Goal: Transaction & Acquisition: Download file/media

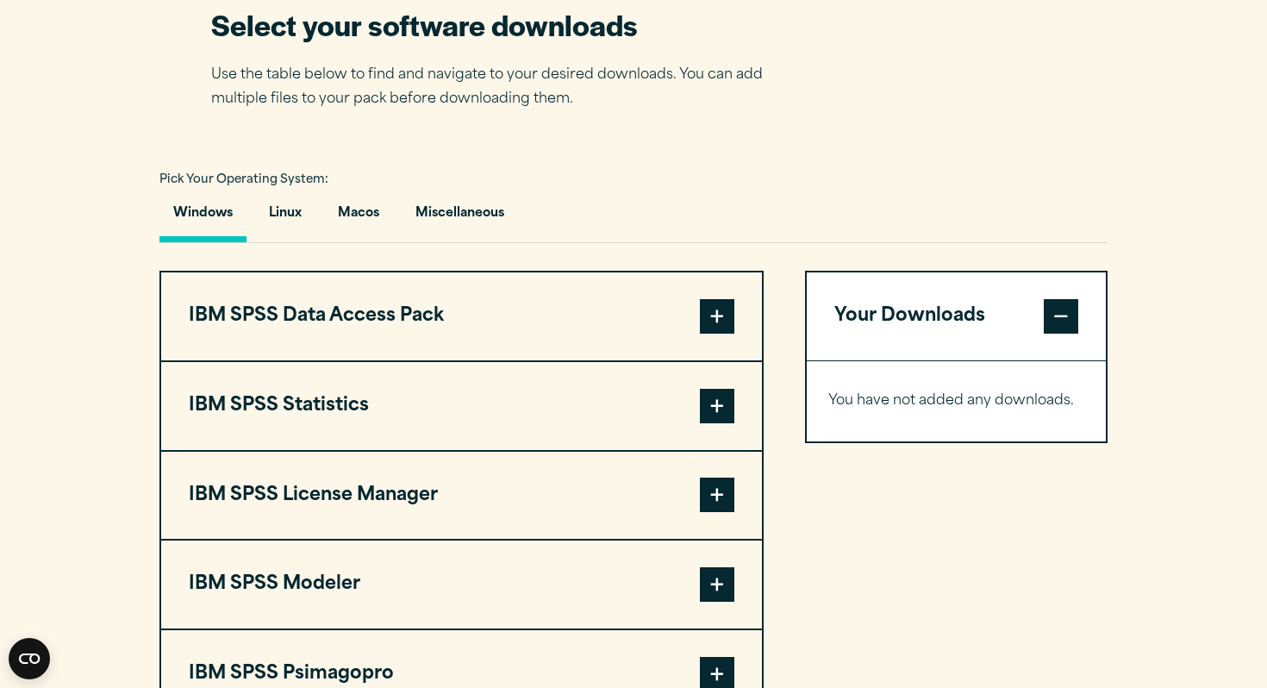
scroll to position [801, 0]
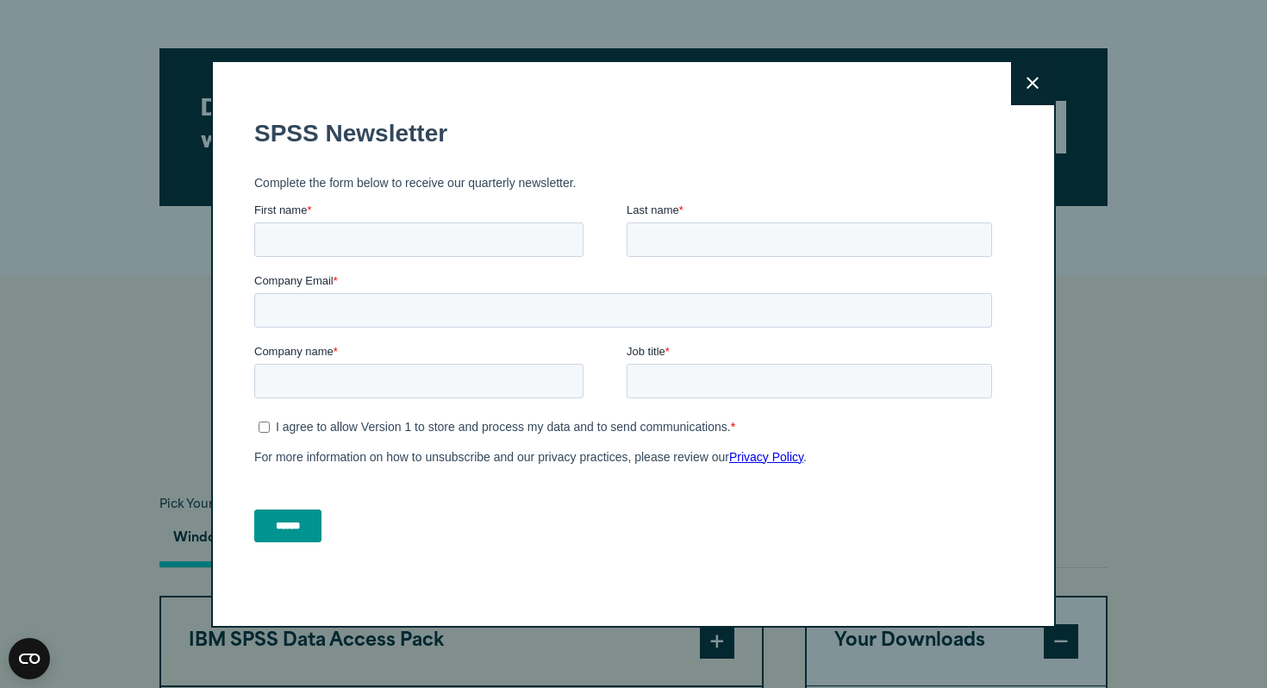
click at [1030, 87] on icon at bounding box center [1032, 83] width 12 height 13
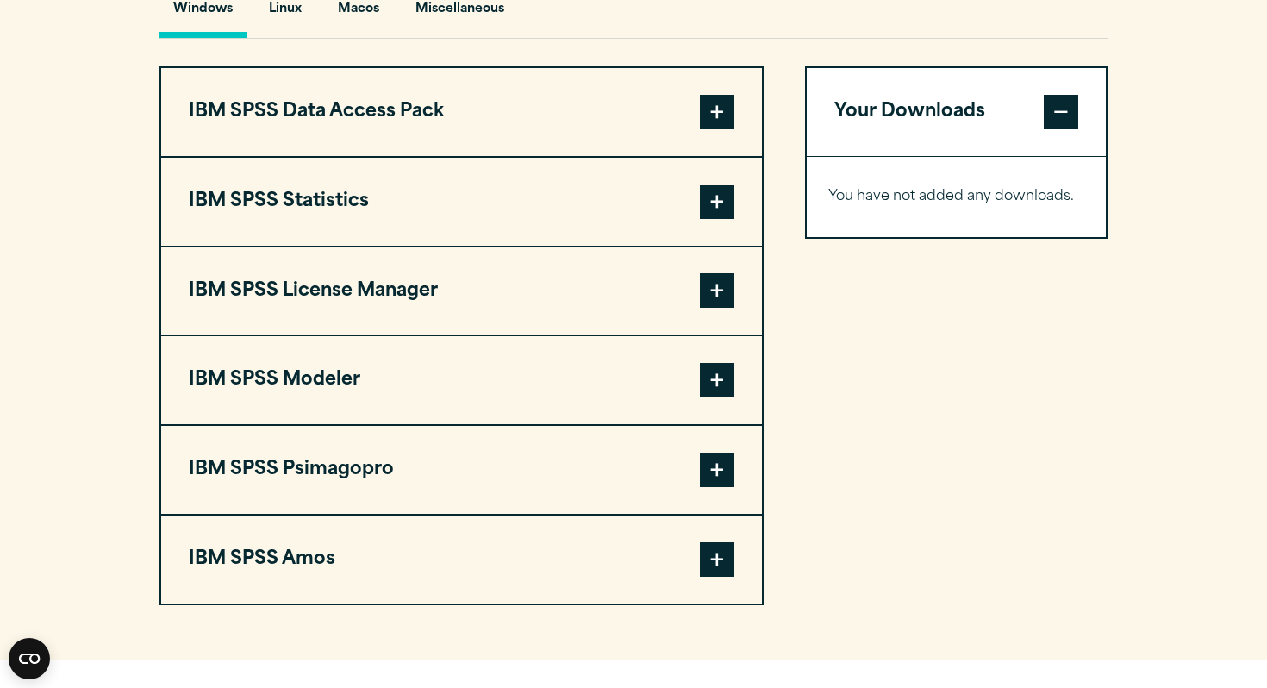
scroll to position [1271, 0]
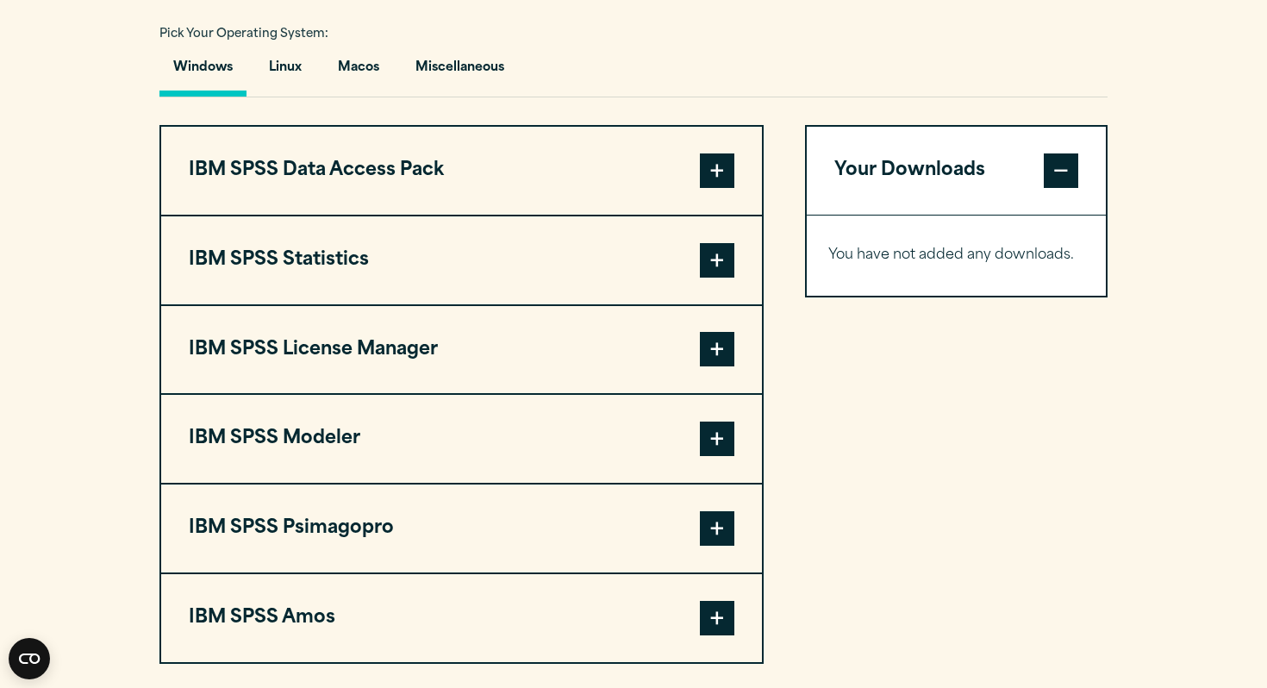
click at [720, 267] on span at bounding box center [717, 260] width 34 height 34
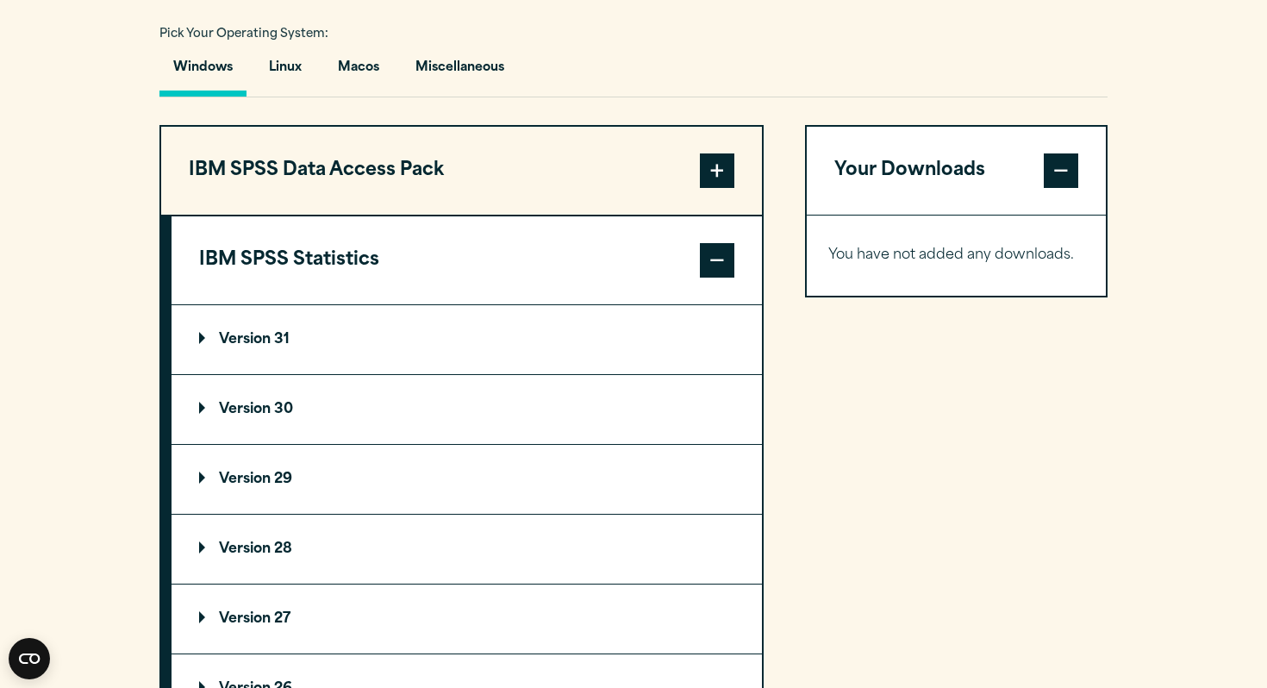
click at [225, 416] on p "Version 30" at bounding box center [246, 409] width 94 height 14
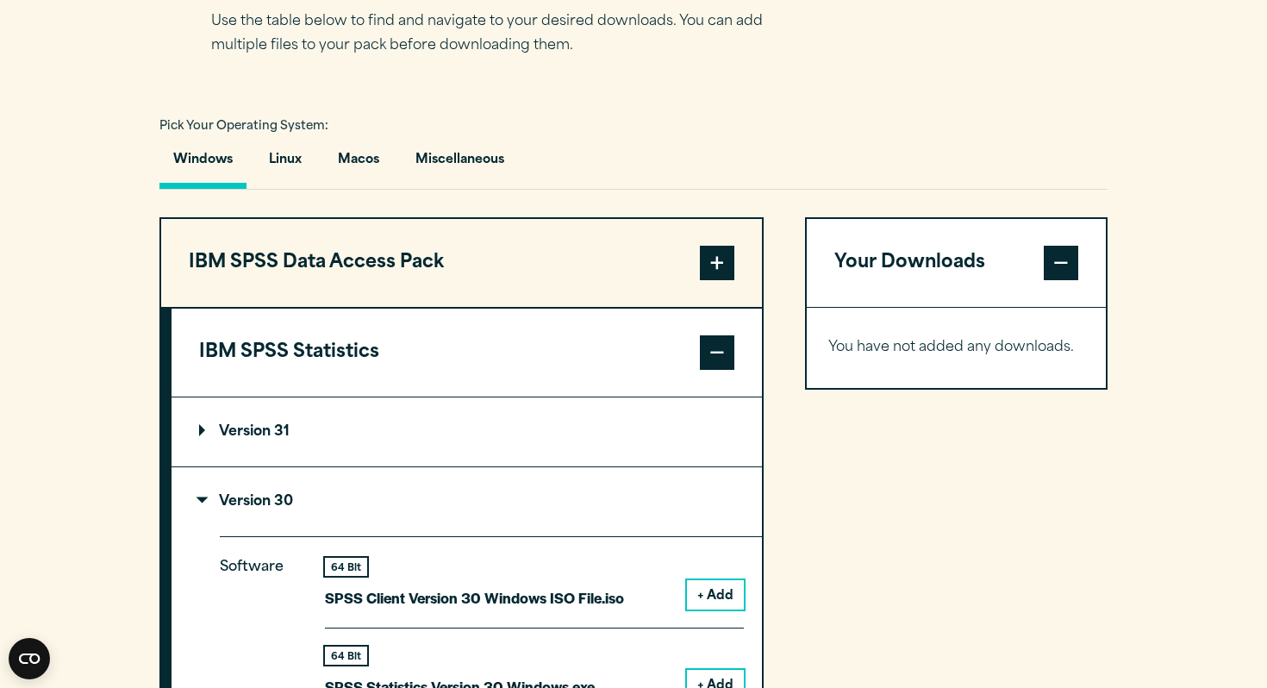
scroll to position [1028, 0]
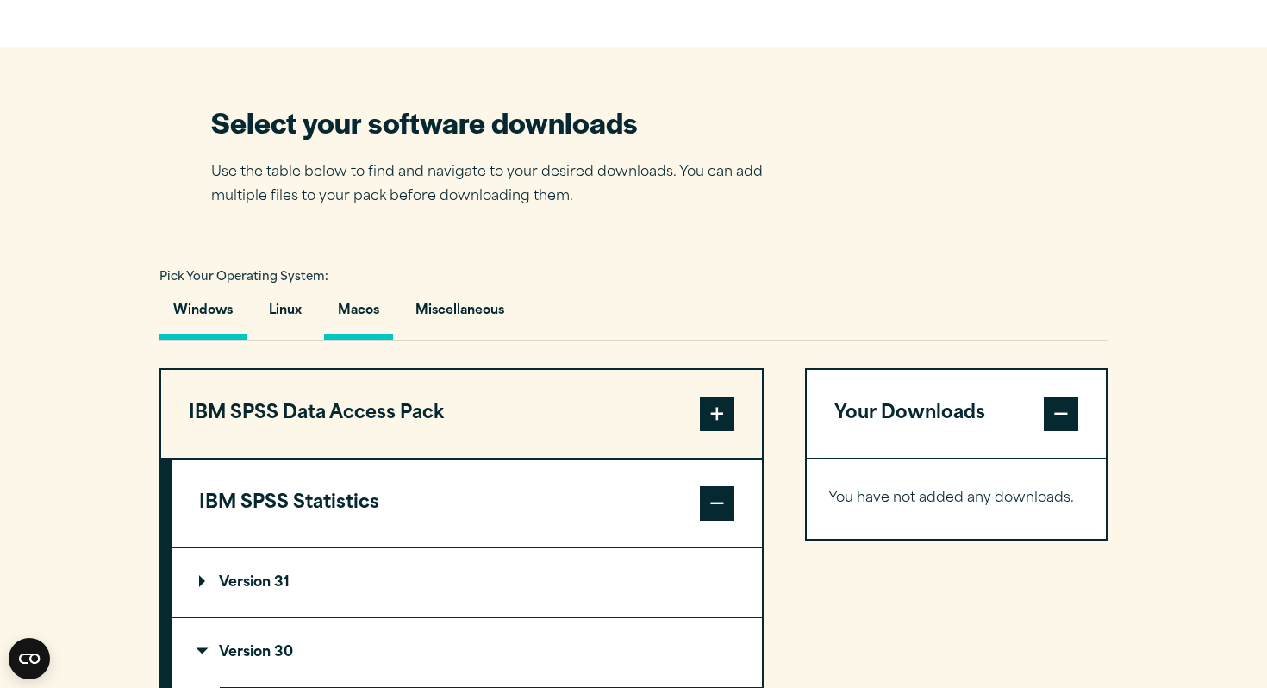
click at [371, 320] on button "Macos" at bounding box center [358, 314] width 69 height 49
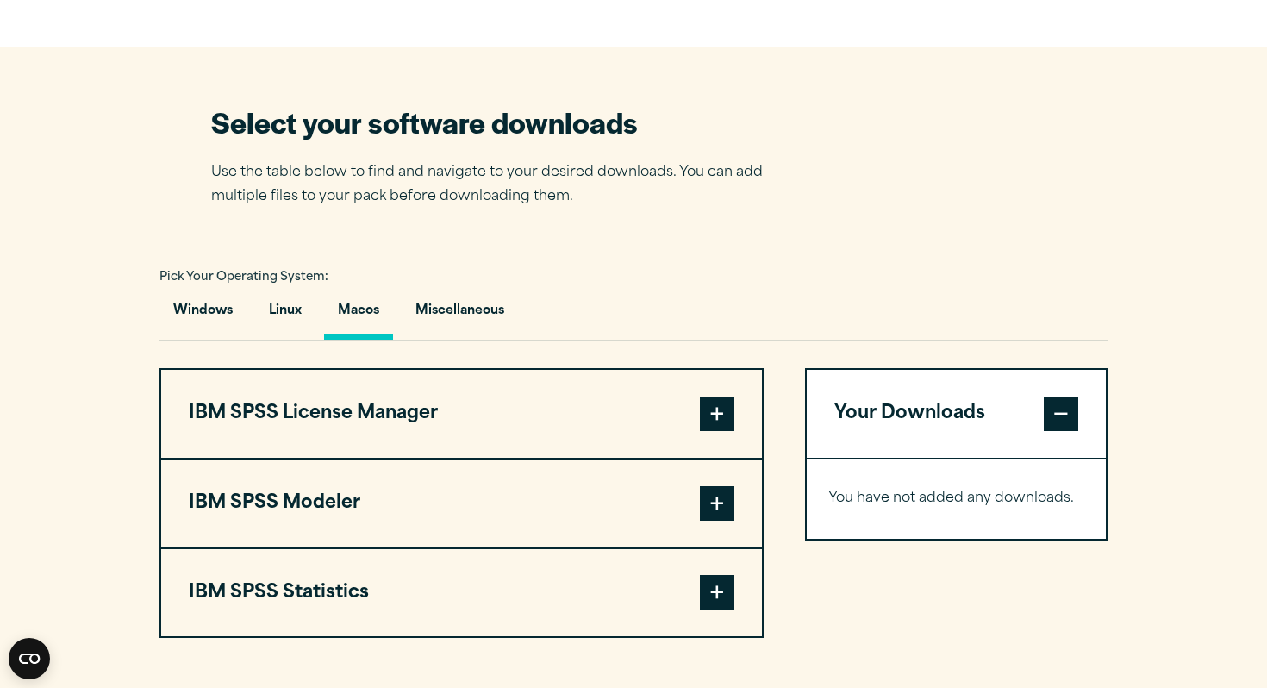
click at [724, 602] on span at bounding box center [717, 592] width 34 height 34
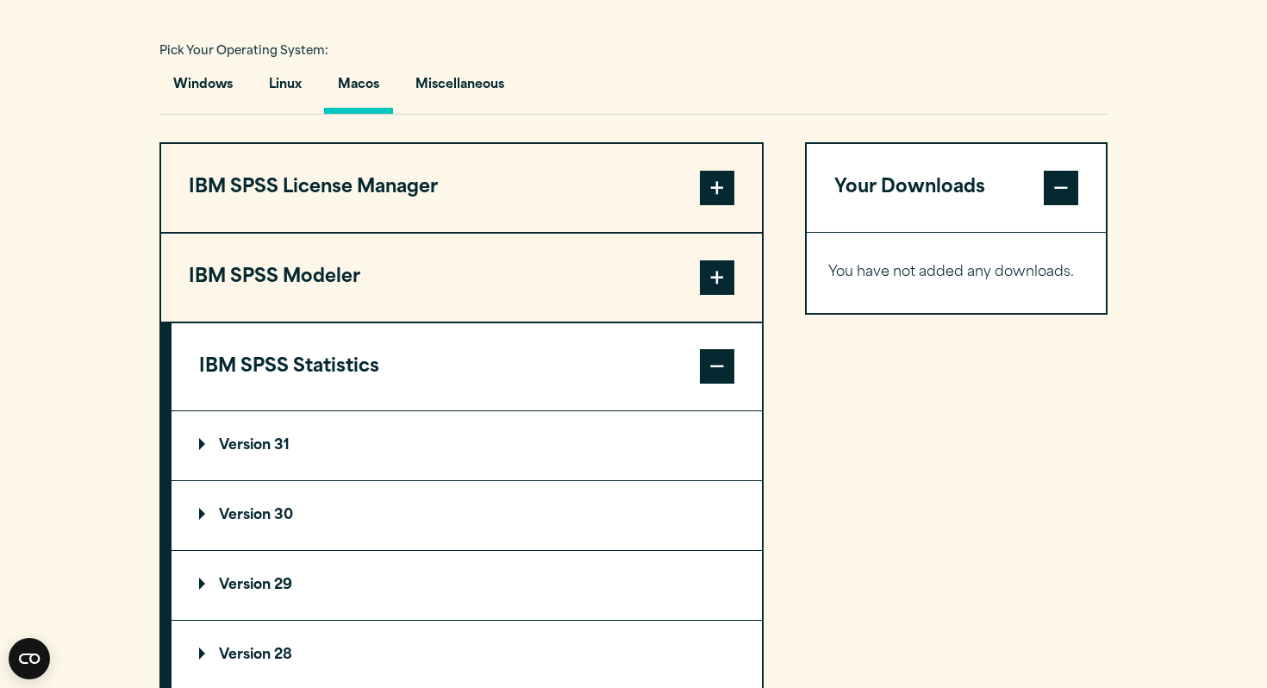
scroll to position [1260, 0]
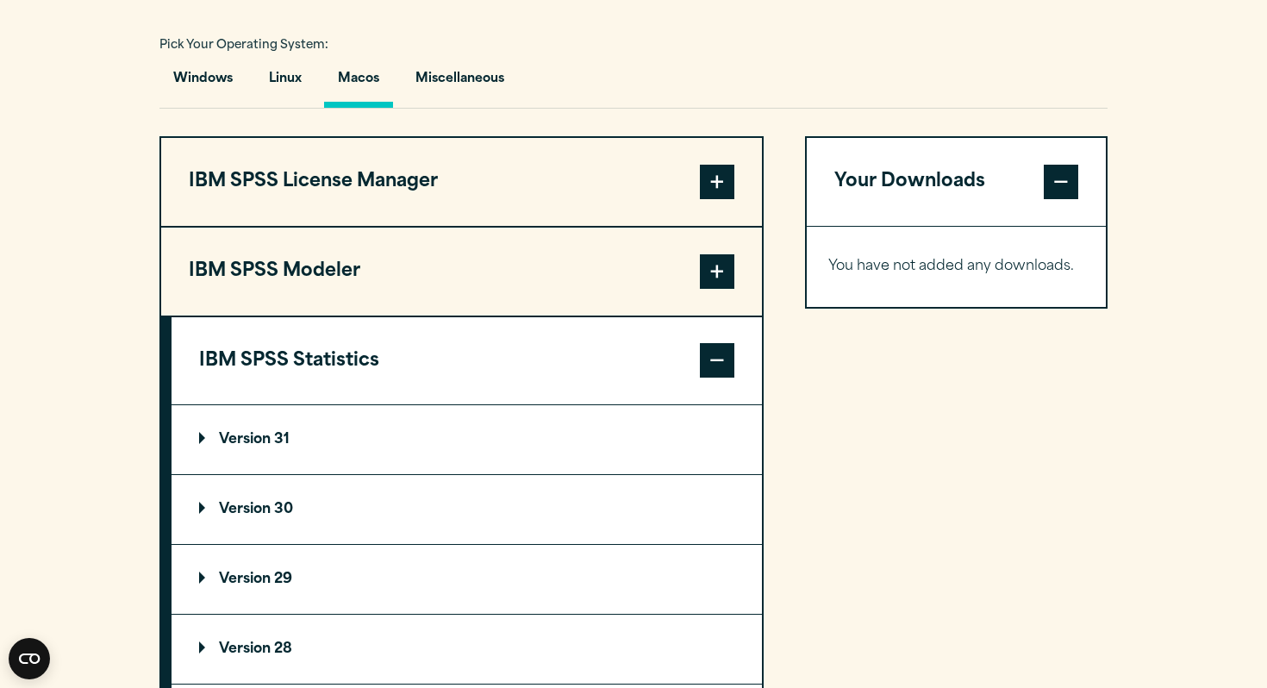
click at [203, 516] on p "Version 30" at bounding box center [246, 509] width 94 height 14
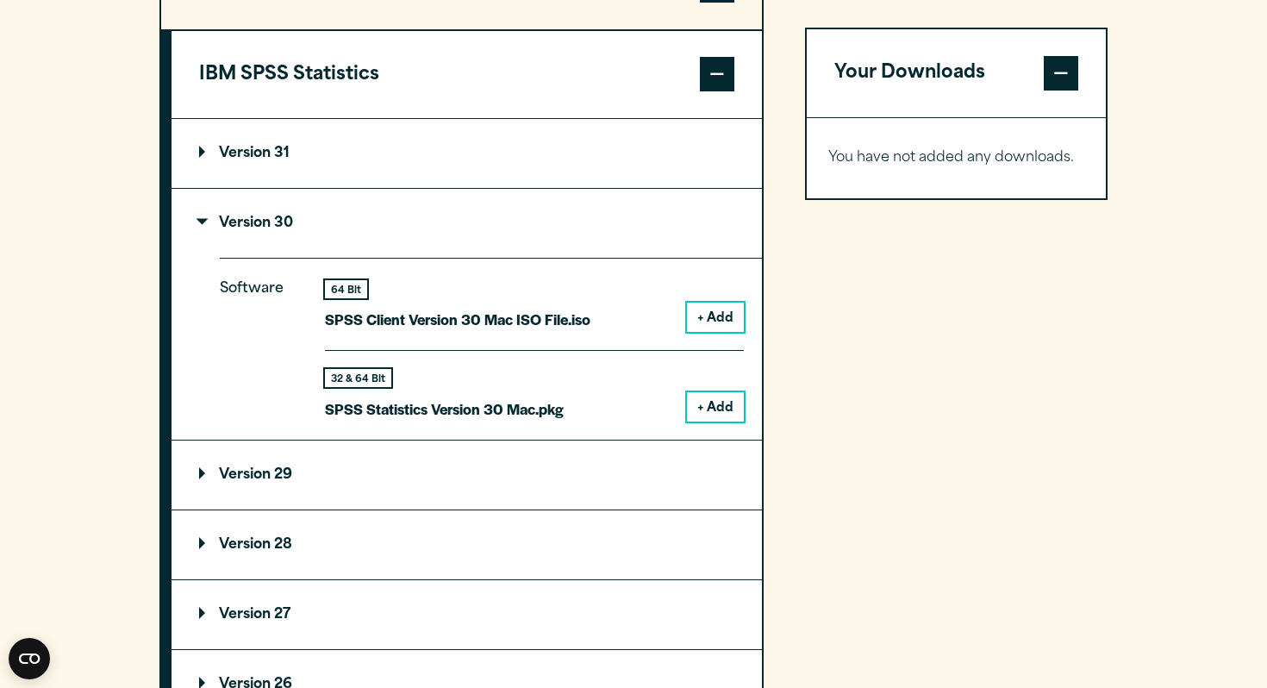
scroll to position [1550, 0]
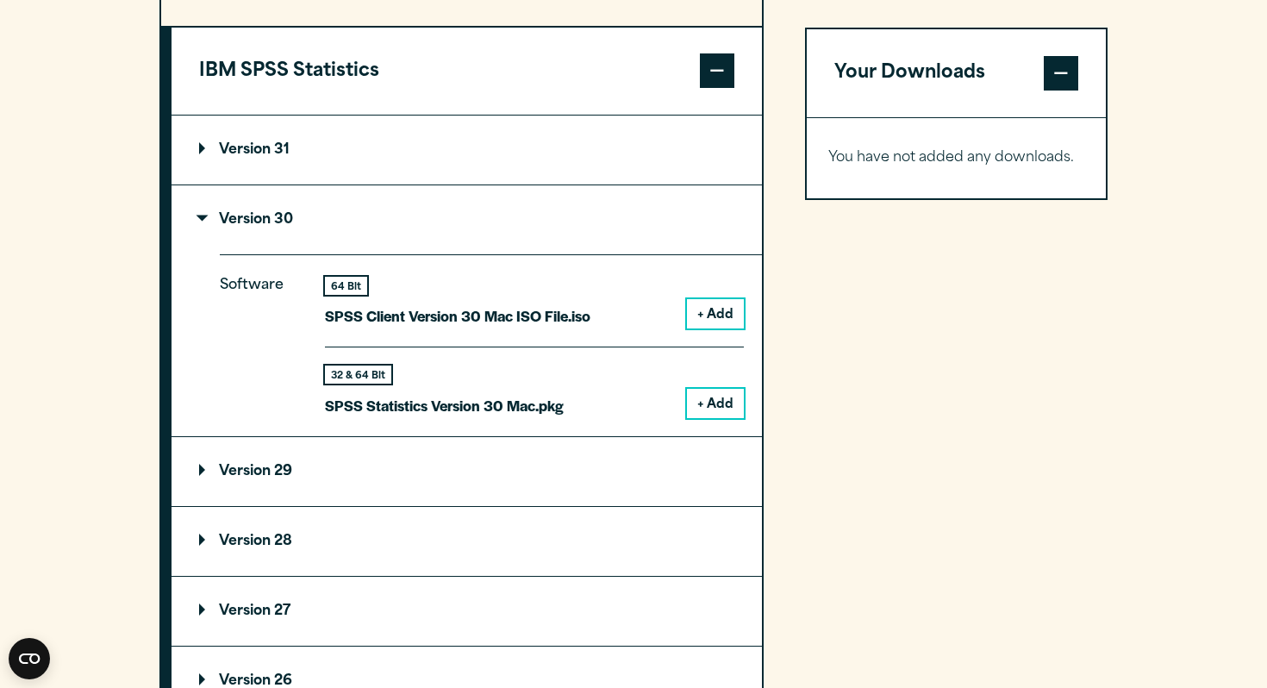
click at [715, 413] on button "+ Add" at bounding box center [715, 403] width 57 height 29
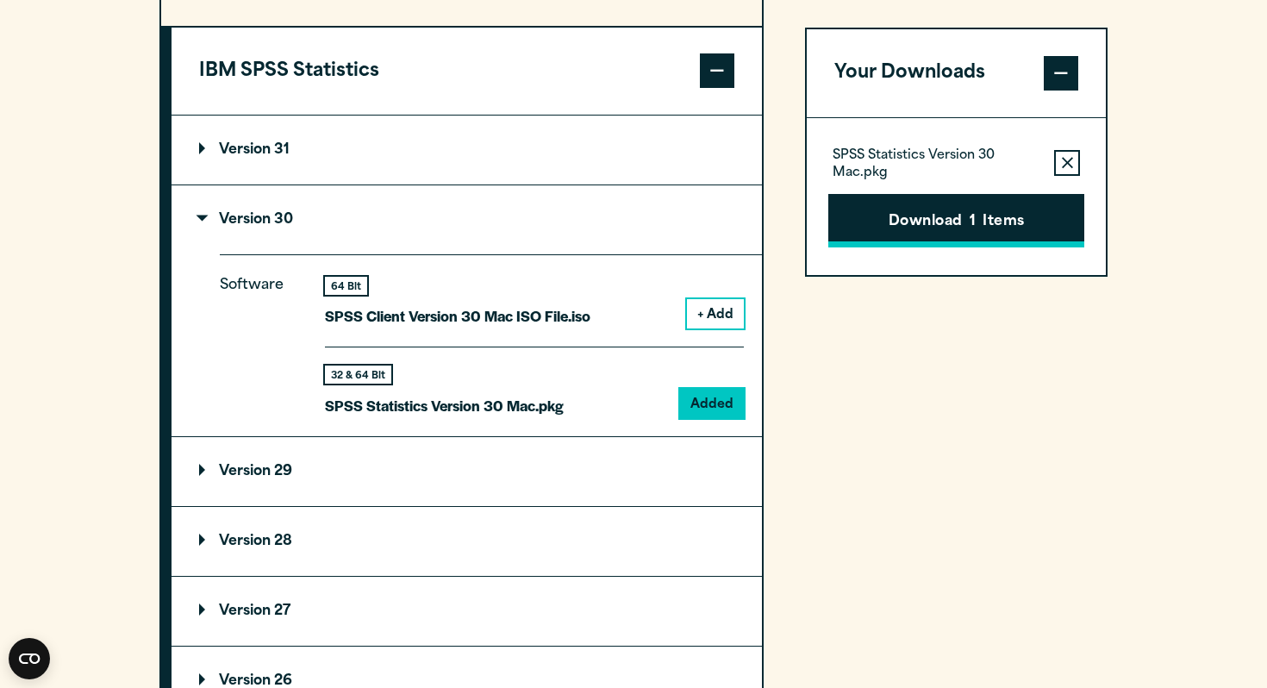
click at [995, 222] on button "Download 1 Items" at bounding box center [956, 220] width 256 height 53
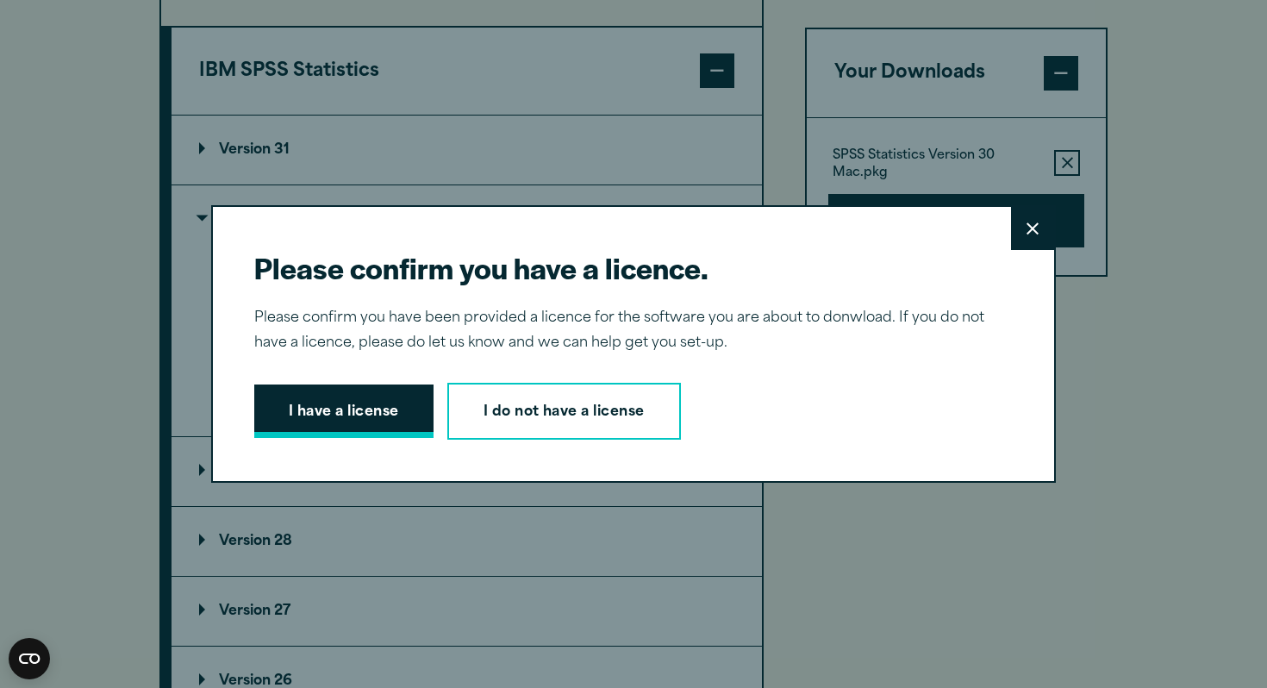
click at [348, 415] on button "I have a license" at bounding box center [343, 410] width 179 height 53
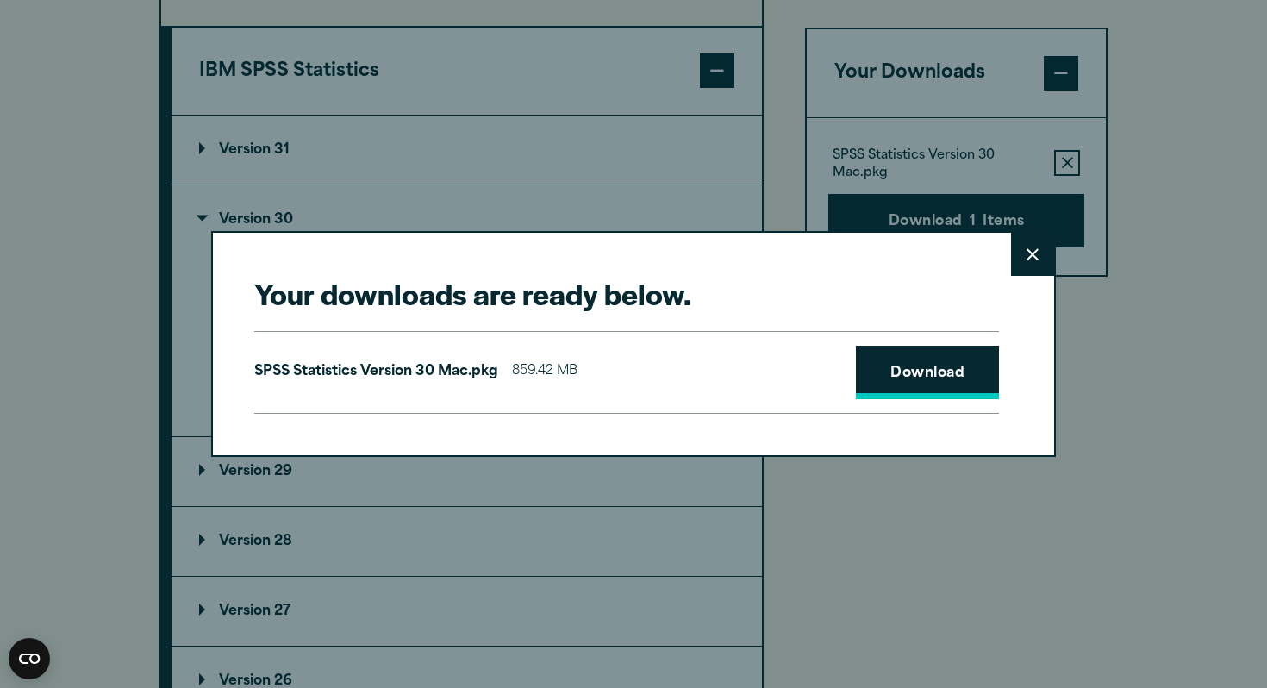
click at [914, 377] on link "Download" at bounding box center [927, 372] width 143 height 53
